Goal: Information Seeking & Learning: Learn about a topic

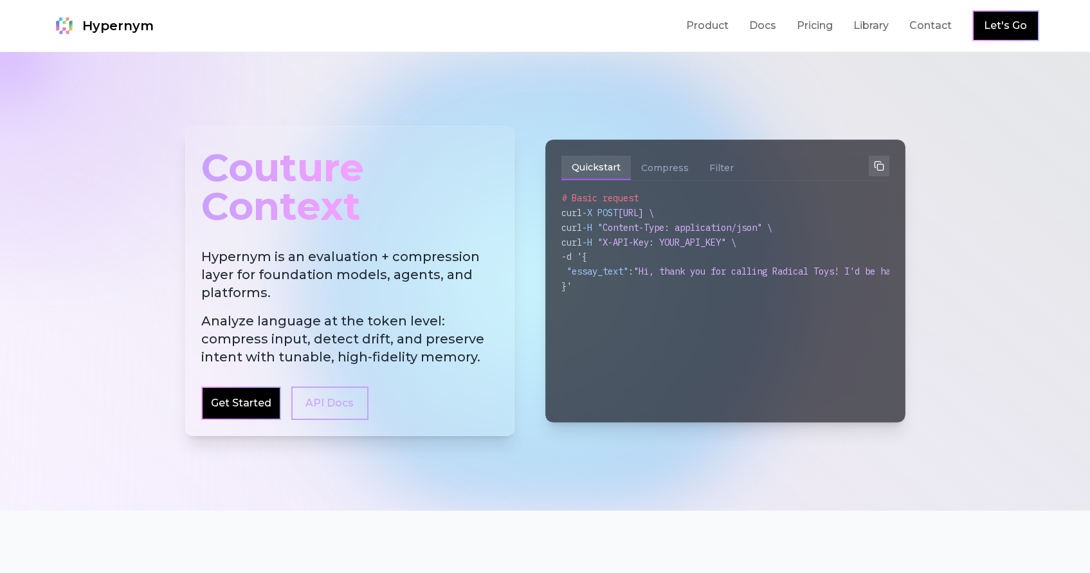
click at [326, 294] on h2 "Hypernym is an evaluation + compression layer for foundation models, agents, an…" at bounding box center [349, 307] width 297 height 118
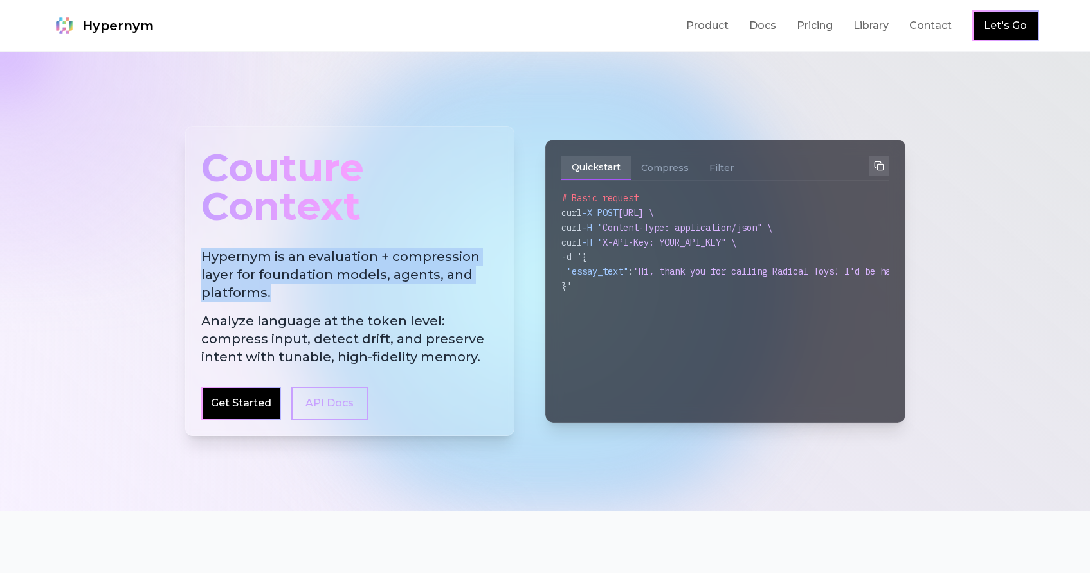
drag, startPoint x: 319, startPoint y: 295, endPoint x: 188, endPoint y: 264, distance: 134.8
click at [188, 264] on div "Couture Context Hypernym is an evaluation + compression layer for foundation mo…" at bounding box center [349, 281] width 329 height 310
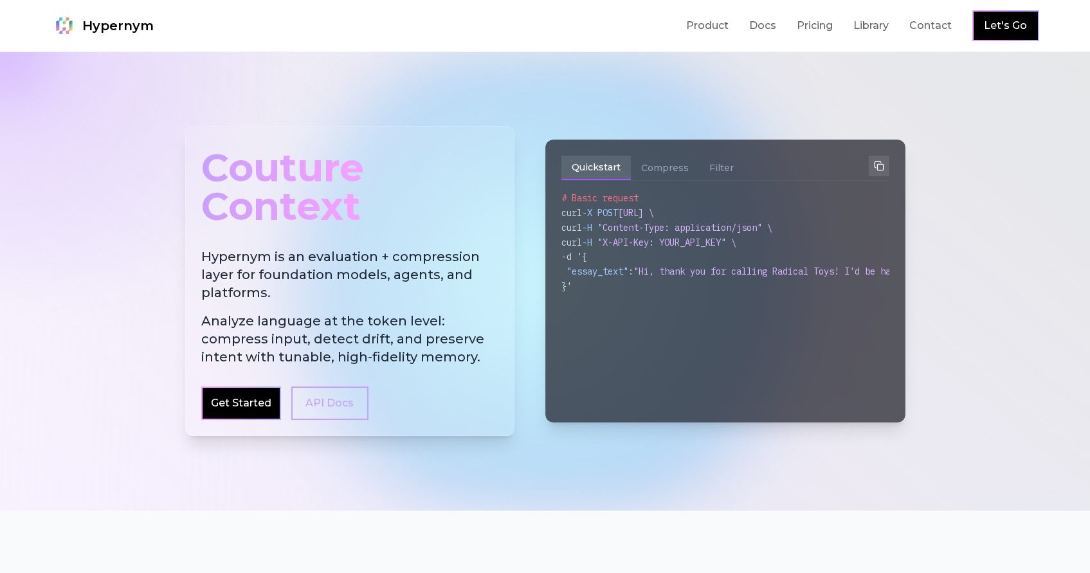
drag, startPoint x: 440, startPoint y: 337, endPoint x: 470, endPoint y: 347, distance: 31.9
click at [443, 338] on span "Analyze language at the token level: compress input, detect drift, and preserve…" at bounding box center [349, 339] width 297 height 54
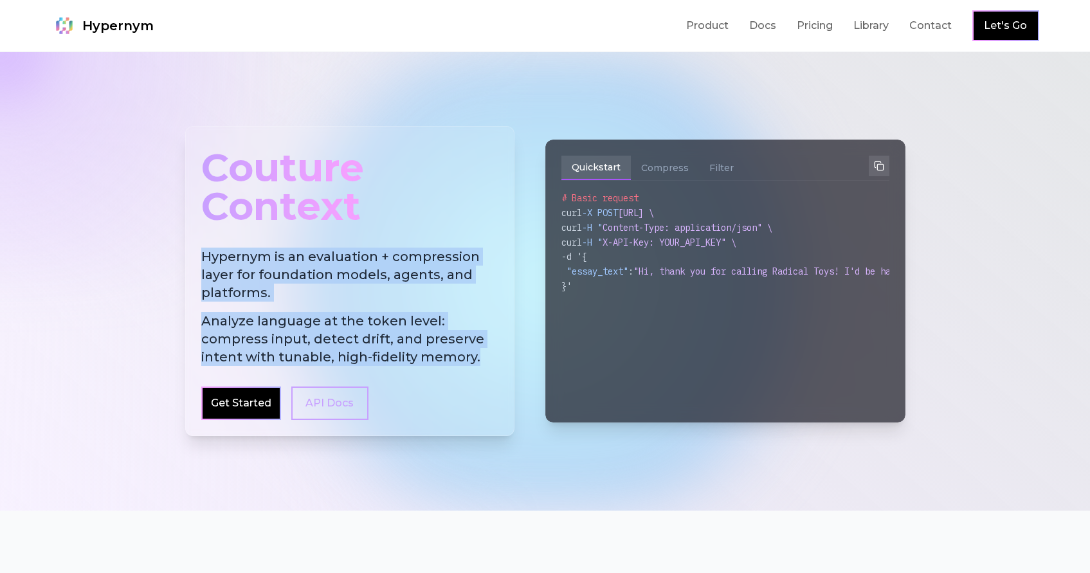
drag, startPoint x: 478, startPoint y: 353, endPoint x: 191, endPoint y: 258, distance: 302.3
click at [190, 257] on div "Couture Context Hypernym is an evaluation + compression layer for foundation mo…" at bounding box center [349, 281] width 329 height 310
copy h2 "Hypernym is an evaluation + compression layer for foundation models, agents, an…"
